Goal: Complete application form: Complete application form

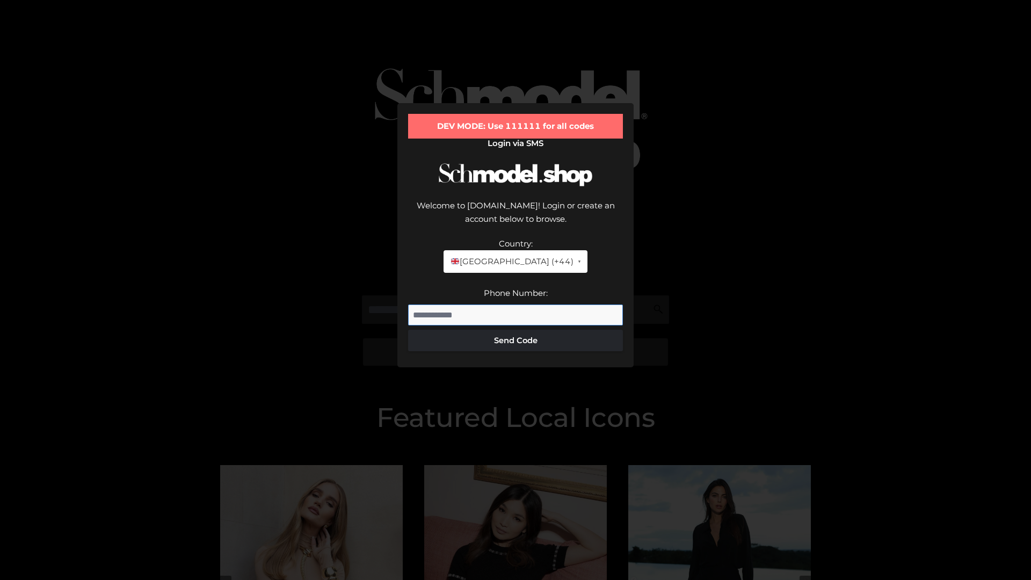
click at [515, 304] on input "Phone Number:" at bounding box center [515, 314] width 215 height 21
type input "**********"
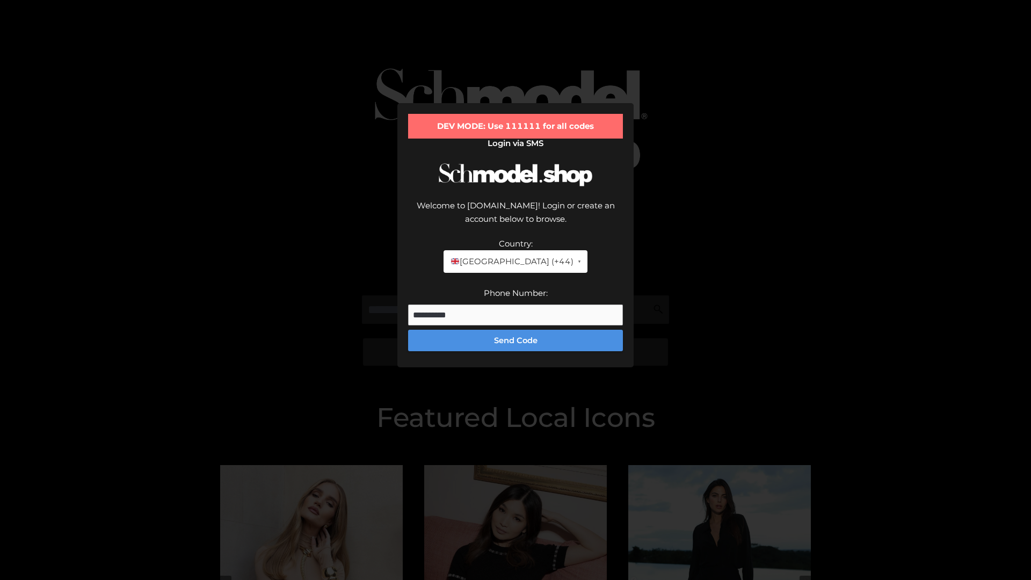
click at [515, 330] on button "Send Code" at bounding box center [515, 340] width 215 height 21
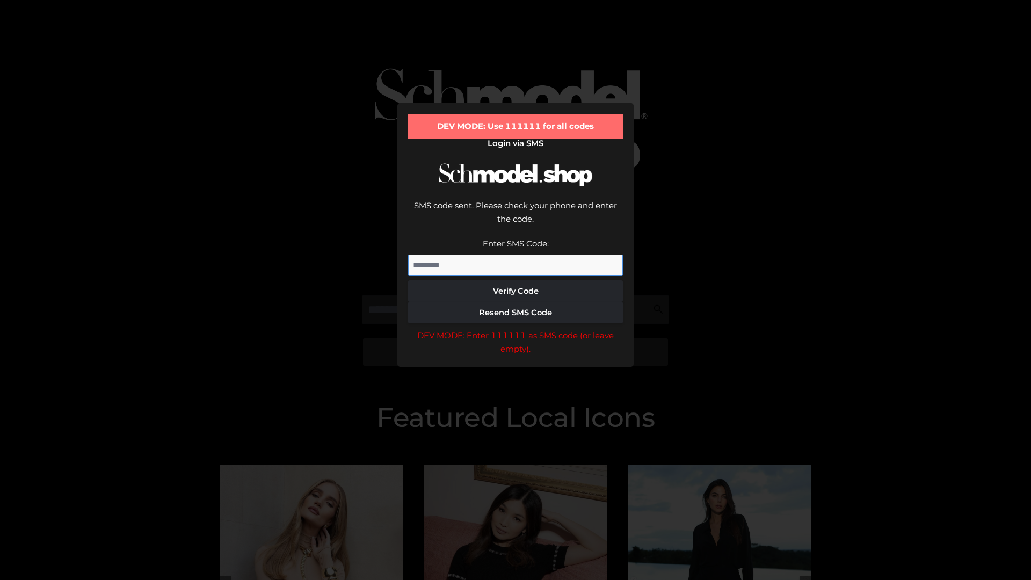
click at [515, 254] on input "Enter SMS Code:" at bounding box center [515, 264] width 215 height 21
type input "******"
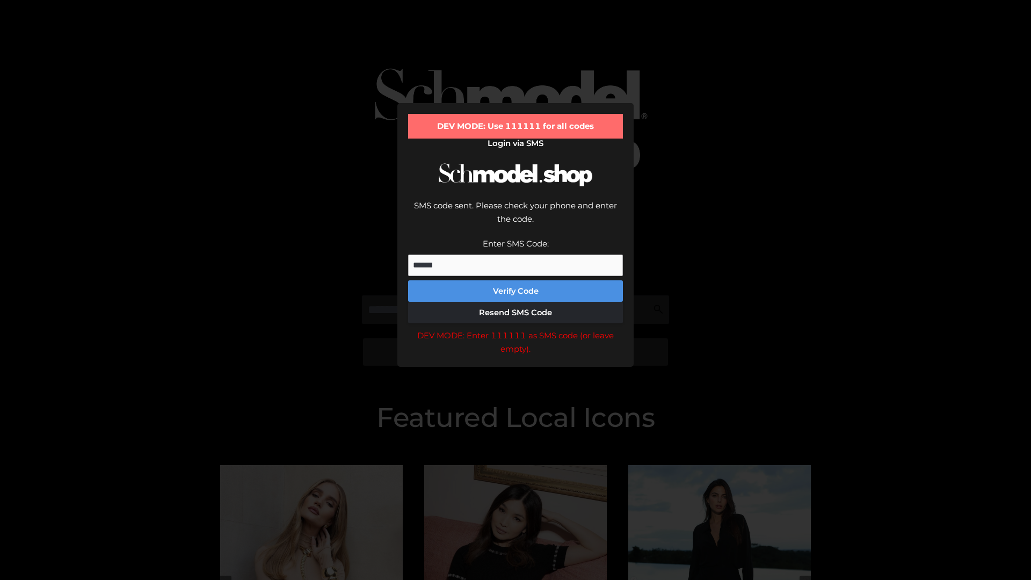
click at [515, 280] on button "Verify Code" at bounding box center [515, 290] width 215 height 21
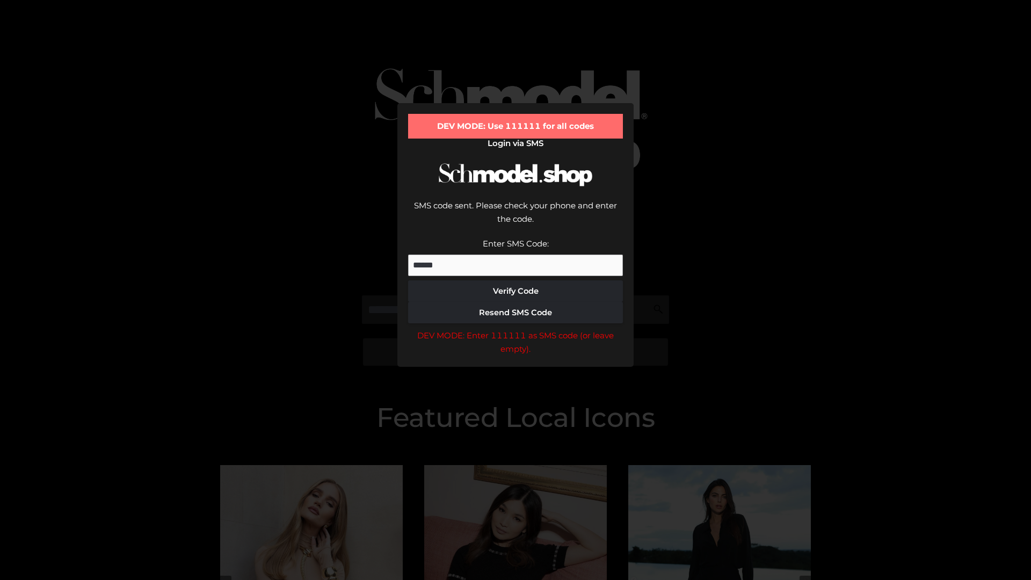
click at [515, 328] on div "DEV MODE: Enter 111111 as SMS code (or leave empty)." at bounding box center [515, 341] width 215 height 27
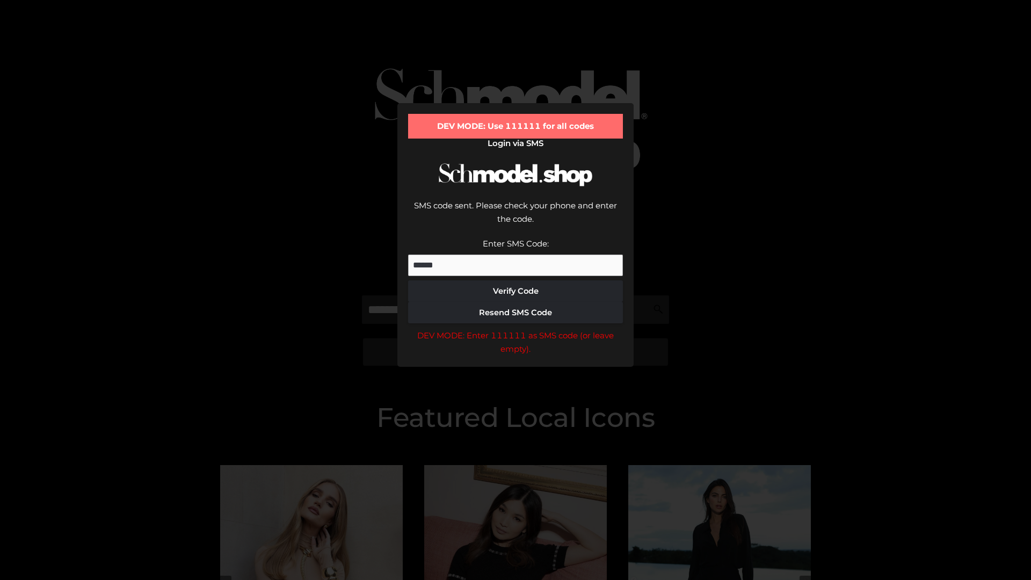
click at [515, 328] on div "DEV MODE: Enter 111111 as SMS code (or leave empty)." at bounding box center [515, 341] width 215 height 27
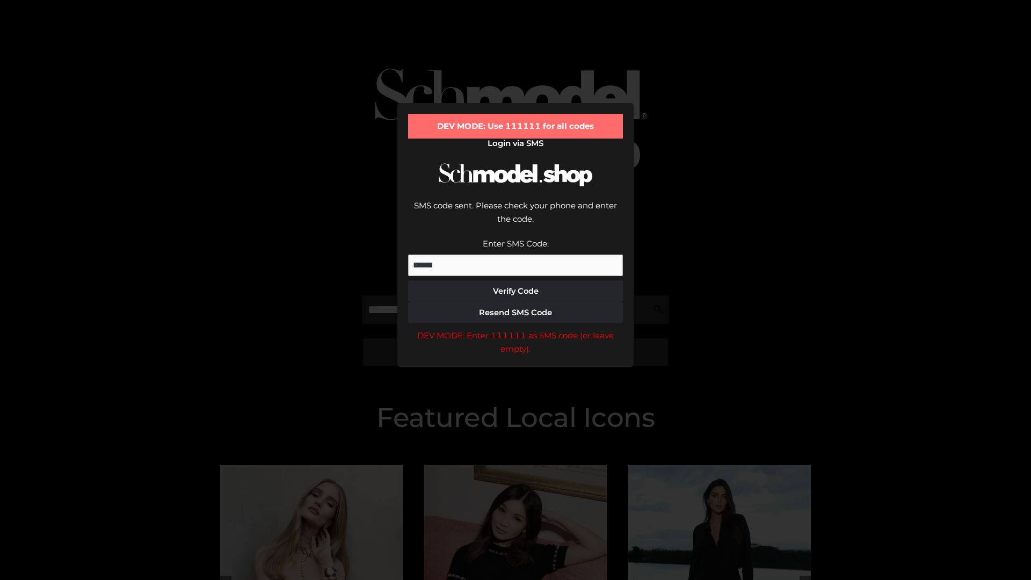
click at [515, 328] on div "DEV MODE: Enter 111111 as SMS code (or leave empty)." at bounding box center [515, 341] width 215 height 27
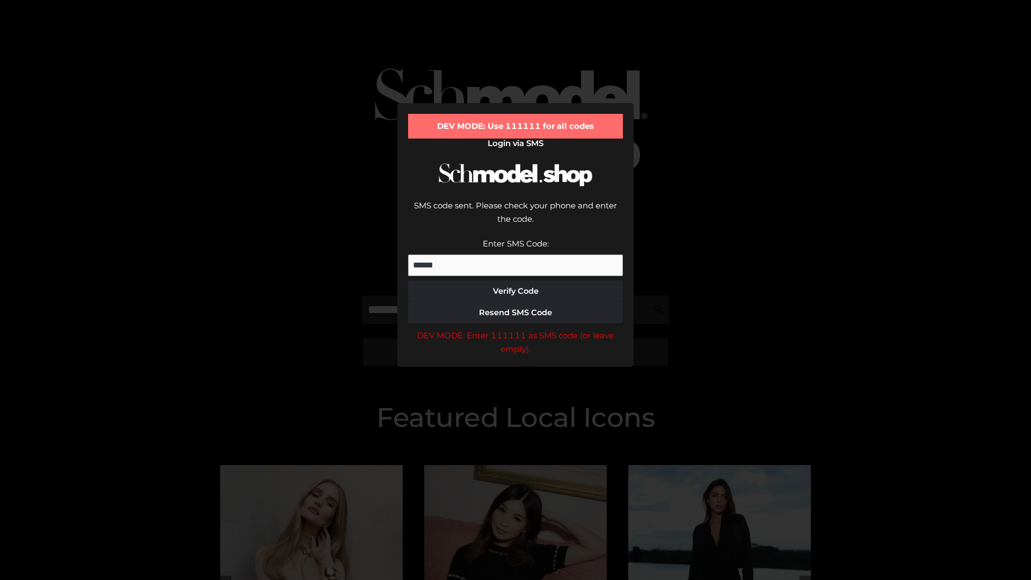
click at [515, 328] on div "DEV MODE: Enter 111111 as SMS code (or leave empty)." at bounding box center [515, 341] width 215 height 27
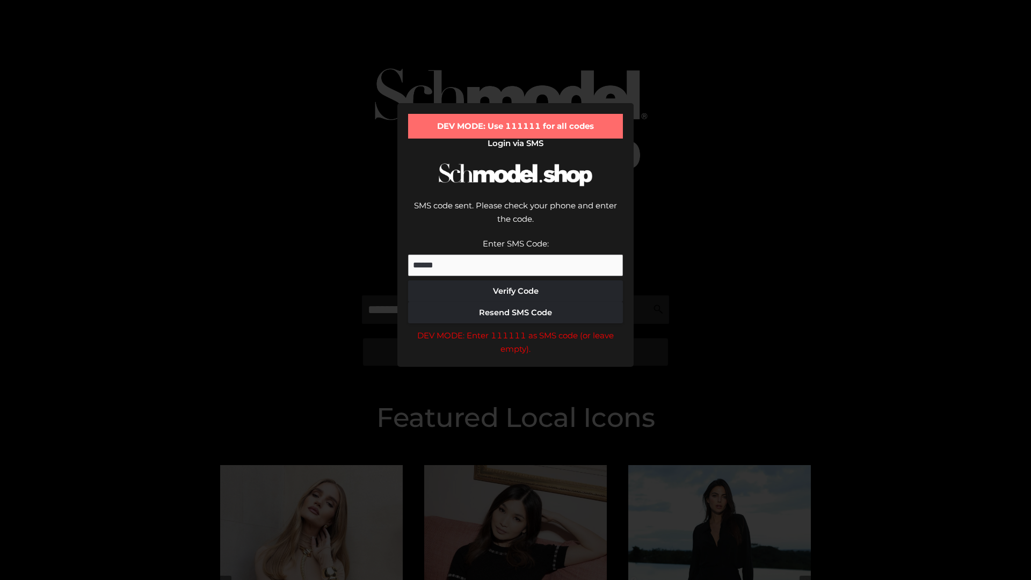
click at [515, 328] on div "DEV MODE: Enter 111111 as SMS code (or leave empty)." at bounding box center [515, 341] width 215 height 27
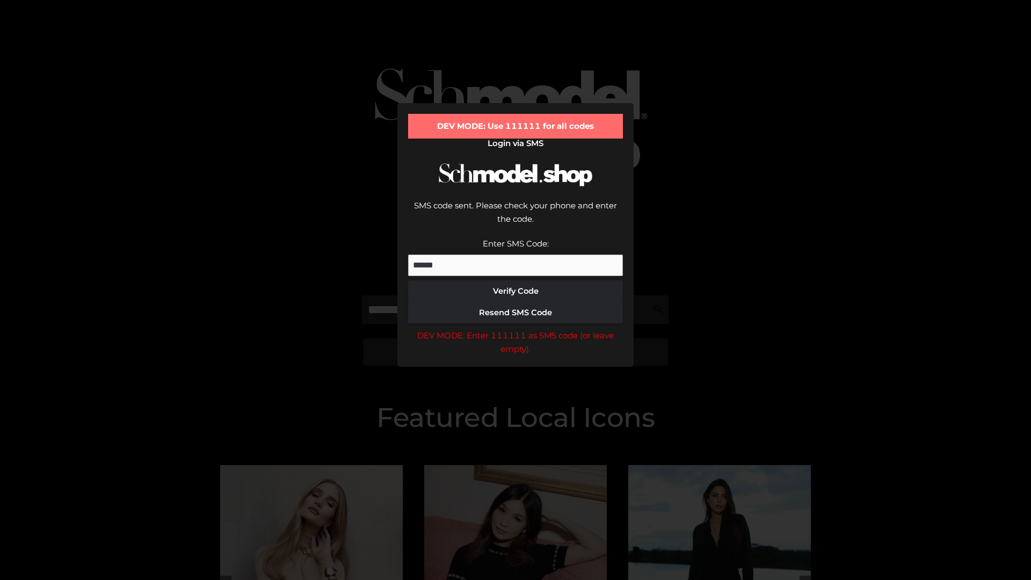
click at [515, 328] on div "DEV MODE: Enter 111111 as SMS code (or leave empty)." at bounding box center [515, 341] width 215 height 27
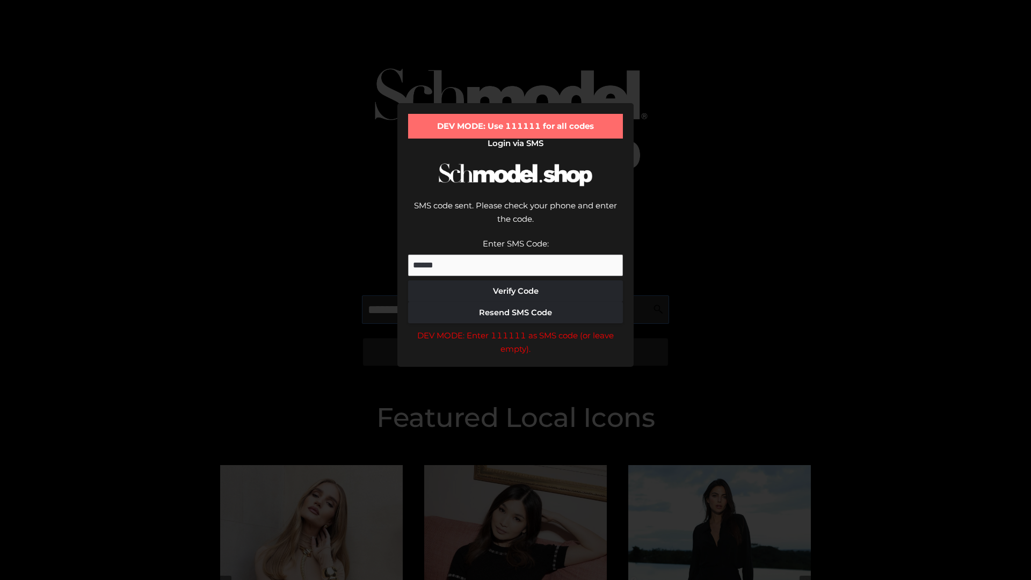
scroll to position [0, 55]
click at [515, 328] on div "DEV MODE: Enter 111111 as SMS code (or leave empty)." at bounding box center [515, 341] width 215 height 27
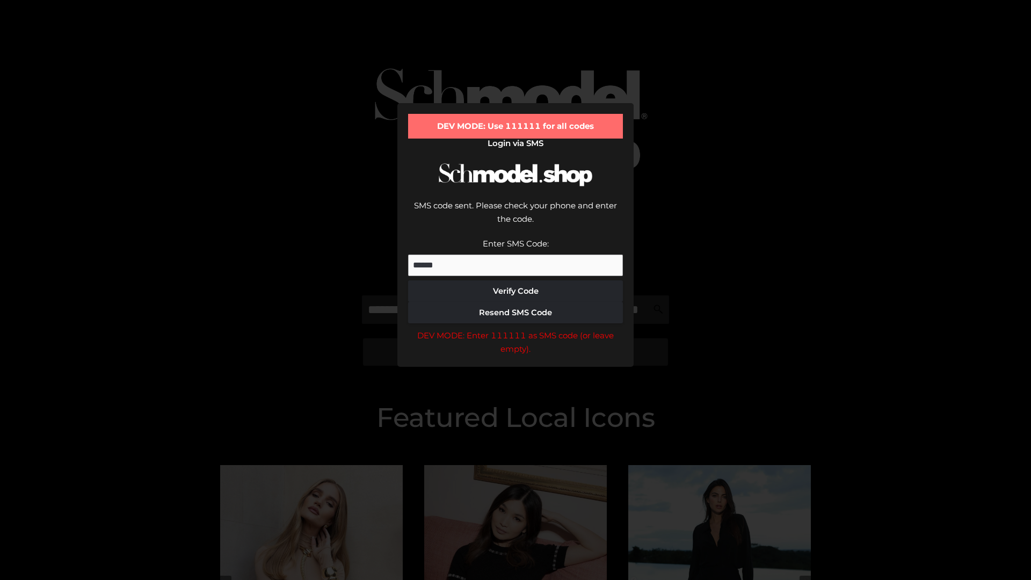
click at [515, 328] on div "DEV MODE: Enter 111111 as SMS code (or leave empty)." at bounding box center [515, 341] width 215 height 27
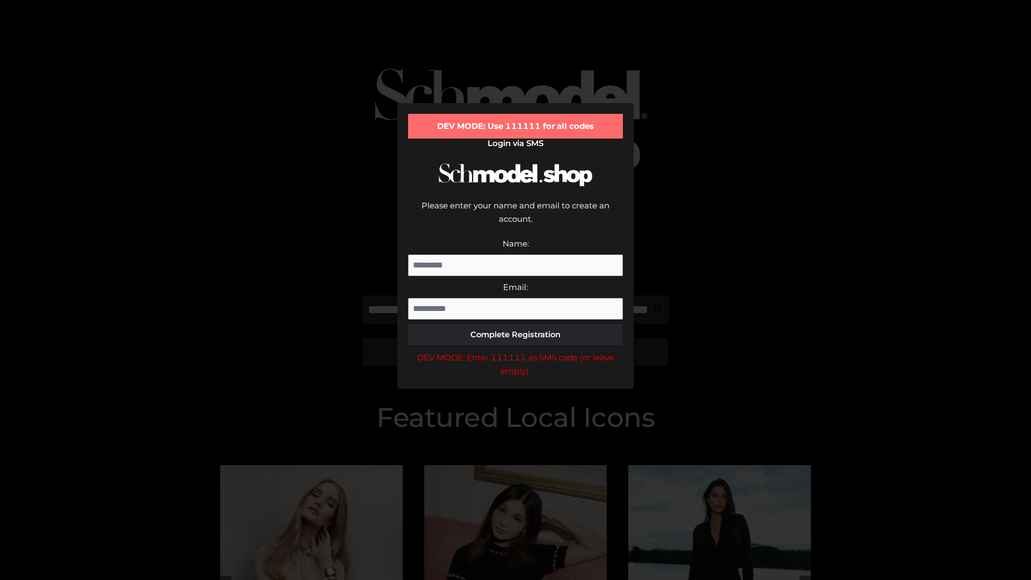
click at [515, 351] on div "DEV MODE: Enter 111111 as SMS code (or leave empty)." at bounding box center [515, 364] width 215 height 27
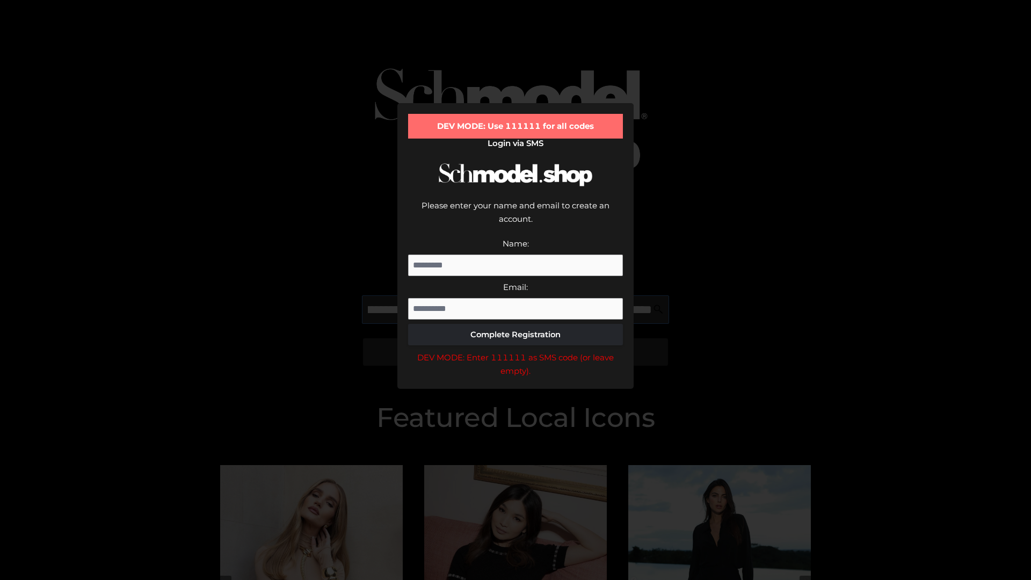
scroll to position [0, 133]
click at [515, 351] on div "DEV MODE: Enter 111111 as SMS code (or leave empty)." at bounding box center [515, 364] width 215 height 27
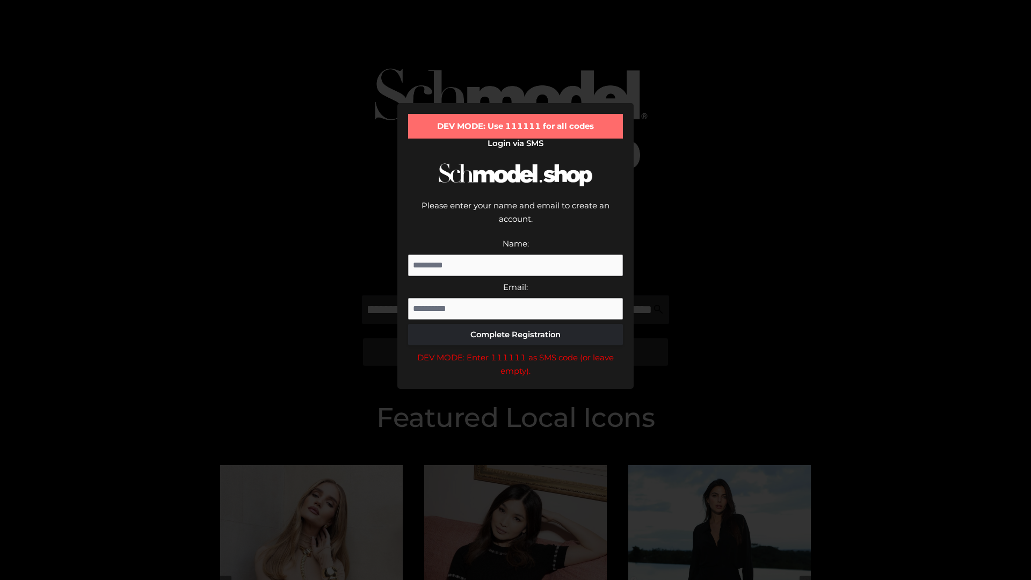
click at [515, 351] on div "DEV MODE: Enter 111111 as SMS code (or leave empty)." at bounding box center [515, 364] width 215 height 27
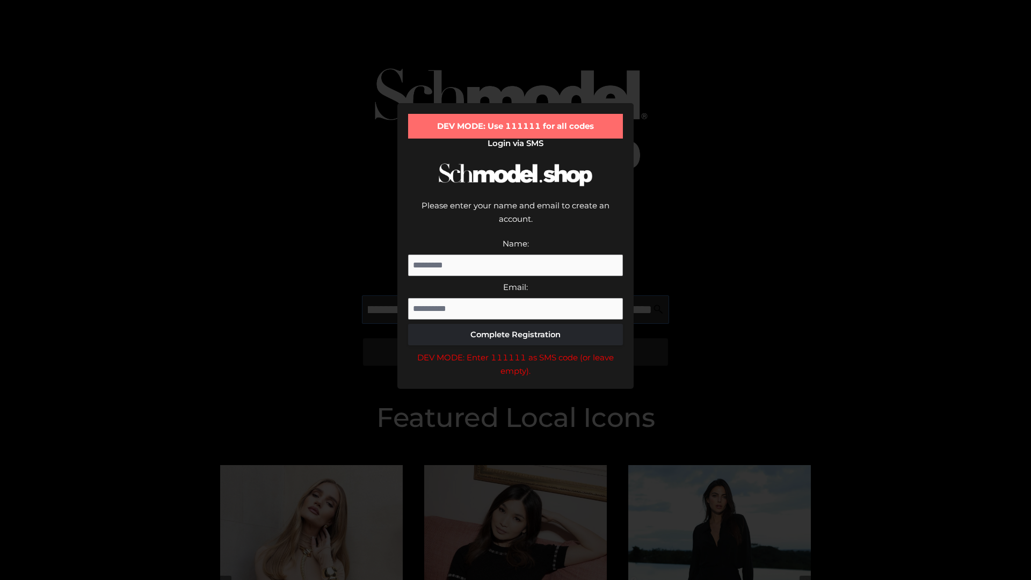
scroll to position [0, 195]
click at [515, 351] on div "DEV MODE: Enter 111111 as SMS code (or leave empty)." at bounding box center [515, 364] width 215 height 27
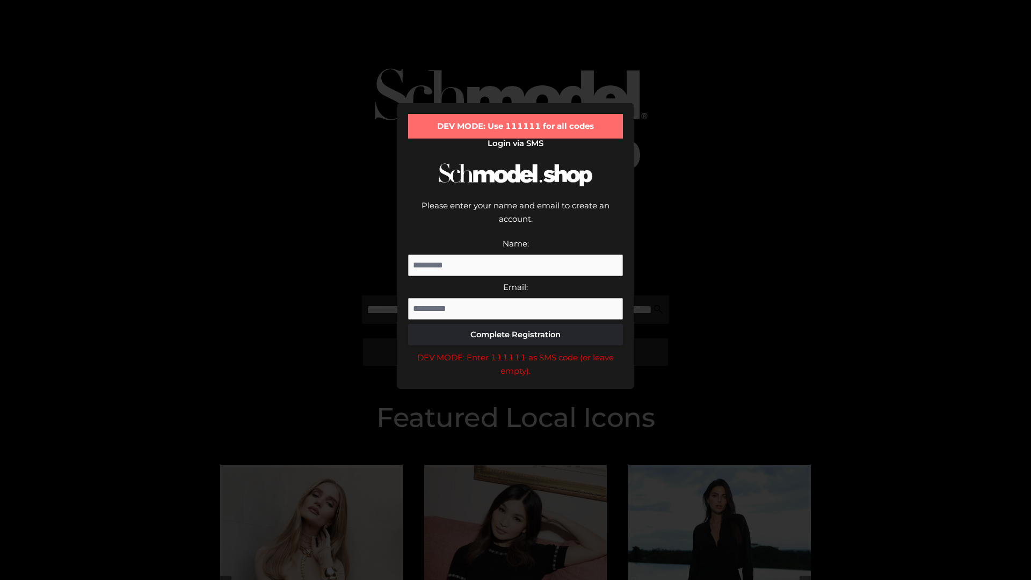
click at [515, 351] on div "DEV MODE: Enter 111111 as SMS code (or leave empty)." at bounding box center [515, 364] width 215 height 27
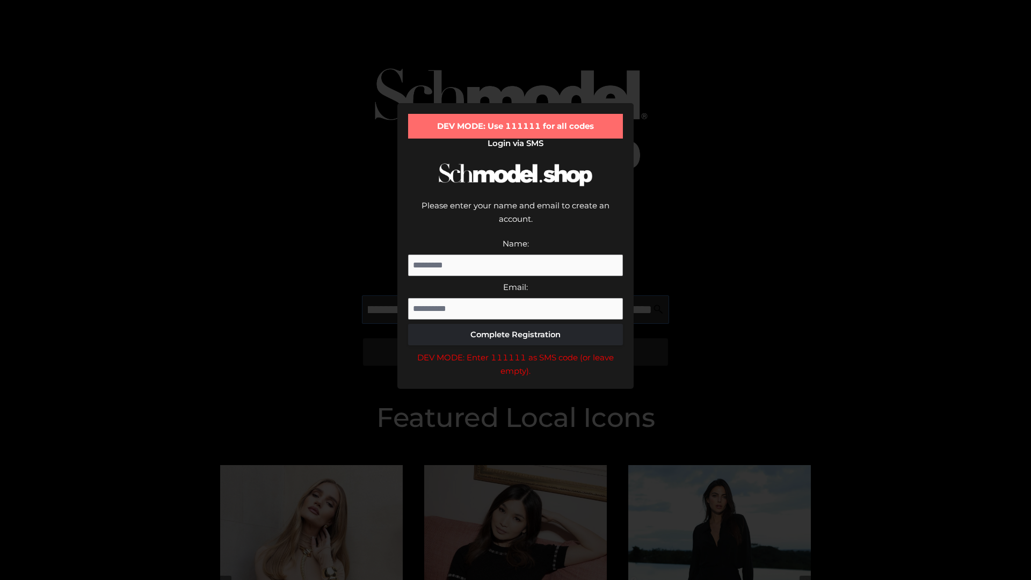
scroll to position [0, 260]
click at [515, 351] on div "DEV MODE: Enter 111111 as SMS code (or leave empty)." at bounding box center [515, 364] width 215 height 27
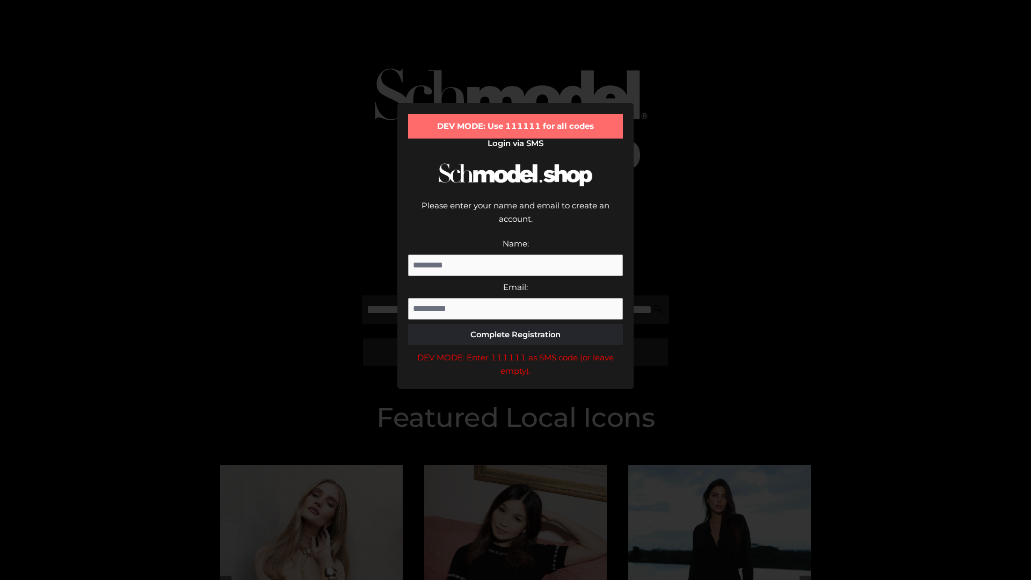
click at [515, 351] on div "DEV MODE: Enter 111111 as SMS code (or leave empty)." at bounding box center [515, 364] width 215 height 27
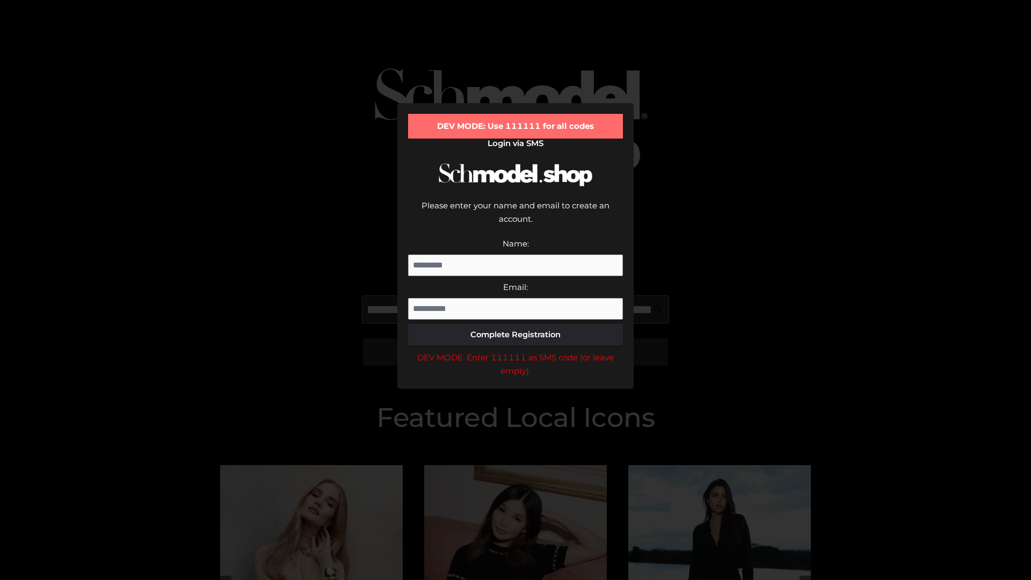
scroll to position [0, 327]
click at [515, 351] on div "DEV MODE: Enter 111111 as SMS code (or leave empty)." at bounding box center [515, 364] width 215 height 27
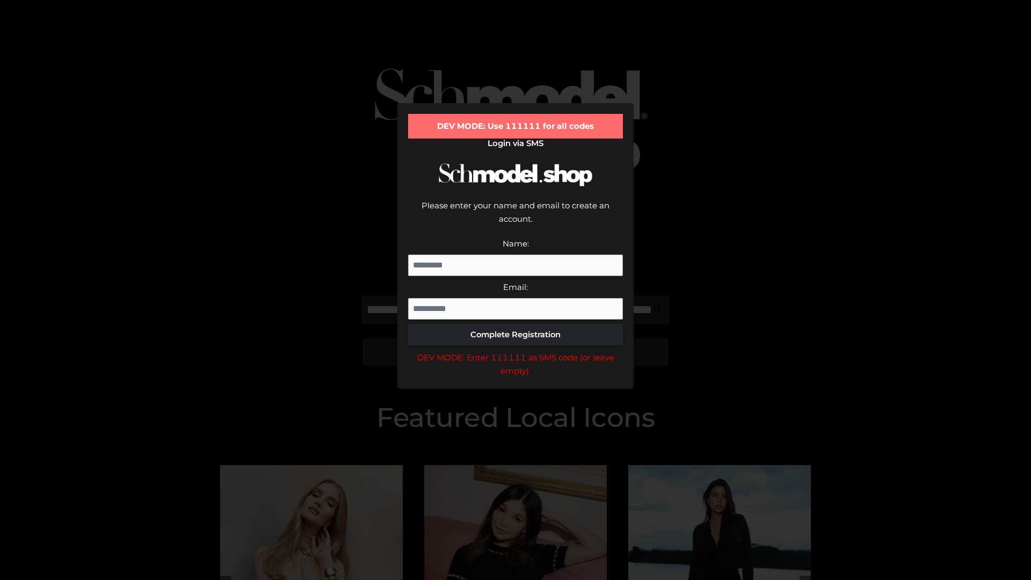
click at [515, 351] on div "DEV MODE: Enter 111111 as SMS code (or leave empty)." at bounding box center [515, 364] width 215 height 27
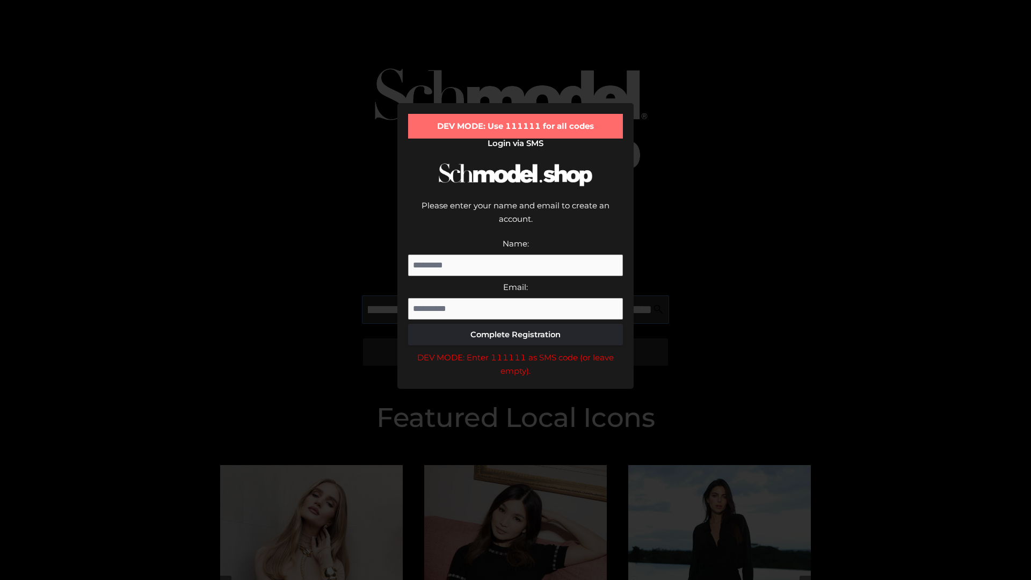
scroll to position [0, 389]
click at [515, 351] on div "DEV MODE: Enter 111111 as SMS code (or leave empty)." at bounding box center [515, 364] width 215 height 27
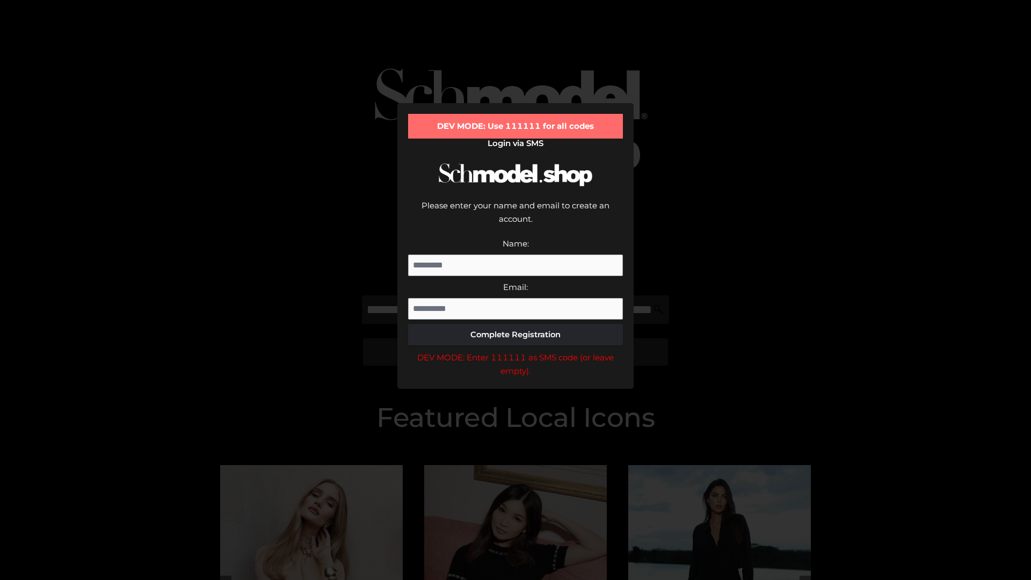
click at [515, 351] on div "DEV MODE: Enter 111111 as SMS code (or leave empty)." at bounding box center [515, 364] width 215 height 27
type input "**********"
